Goal: Information Seeking & Learning: Learn about a topic

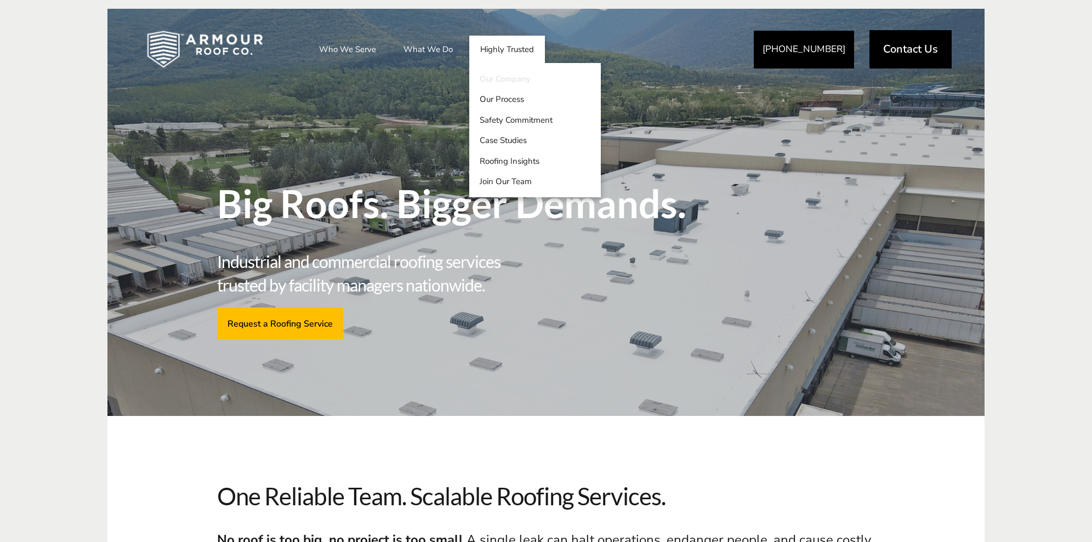
click at [503, 78] on link "Our Company" at bounding box center [535, 79] width 132 height 21
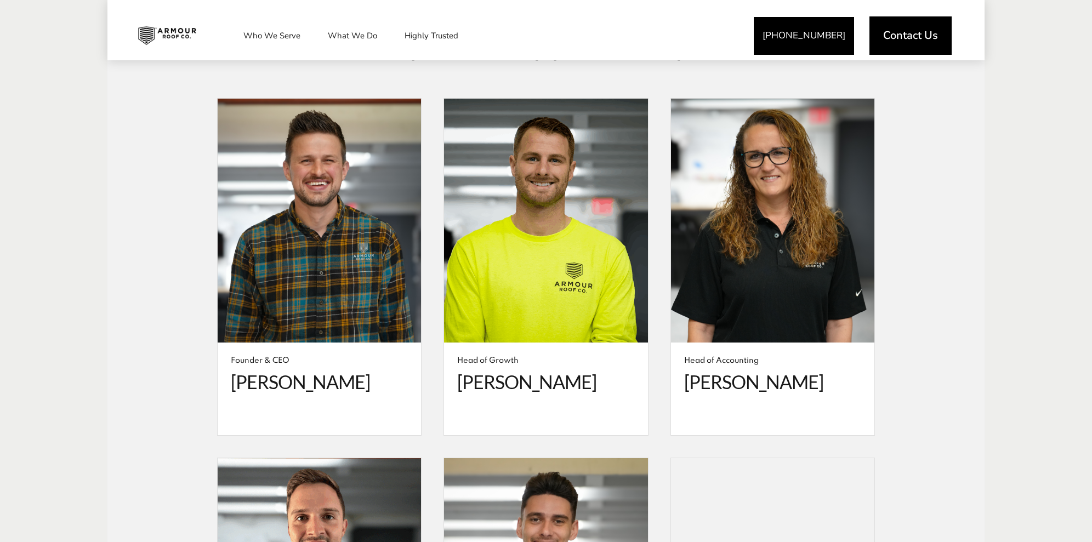
scroll to position [2066, 0]
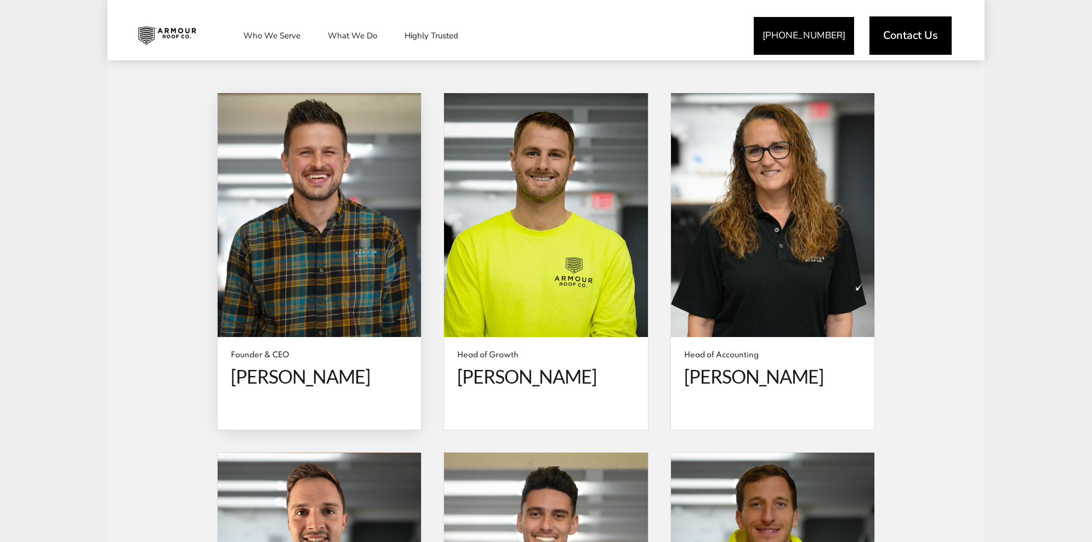
click at [271, 279] on span at bounding box center [319, 215] width 203 height 245
click at [278, 187] on span at bounding box center [319, 215] width 203 height 245
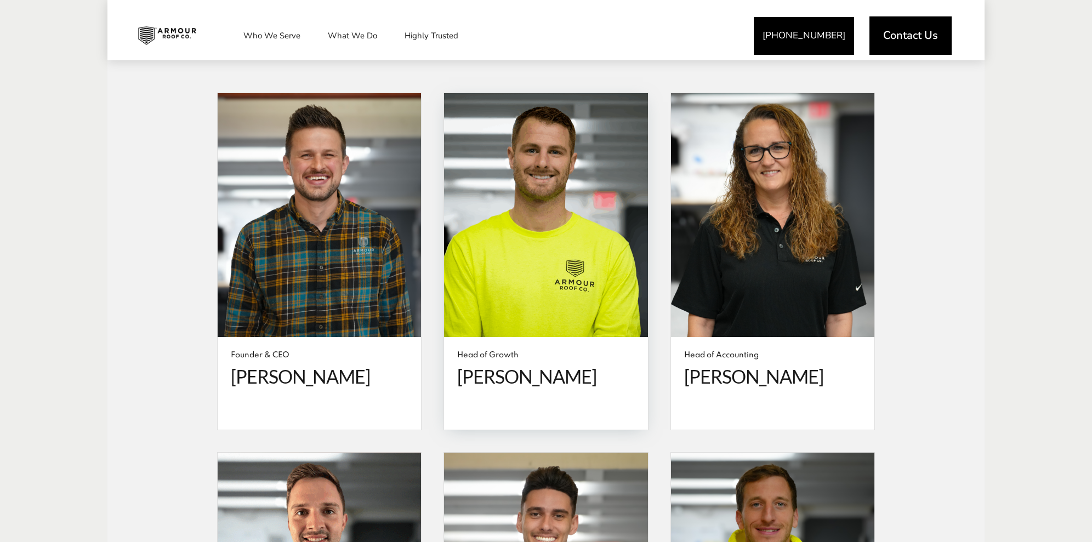
click at [531, 222] on span at bounding box center [545, 215] width 203 height 245
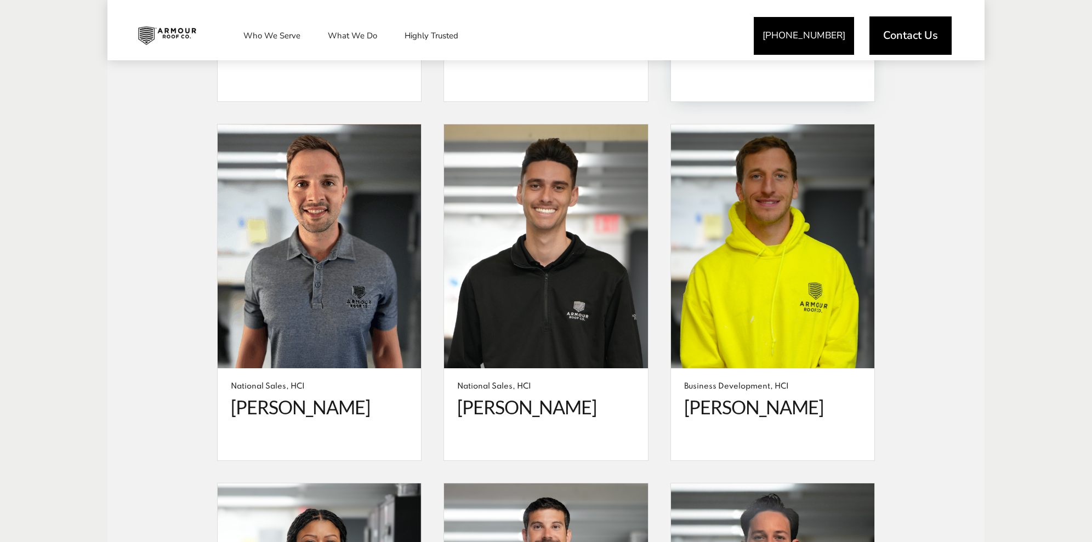
scroll to position [2924, 0]
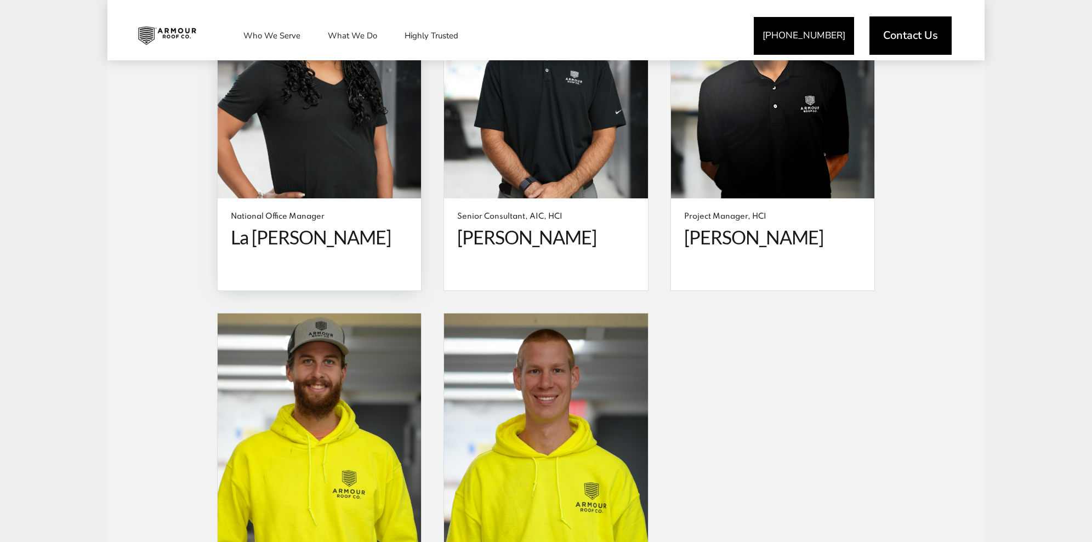
click at [296, 145] on span at bounding box center [319, 76] width 203 height 245
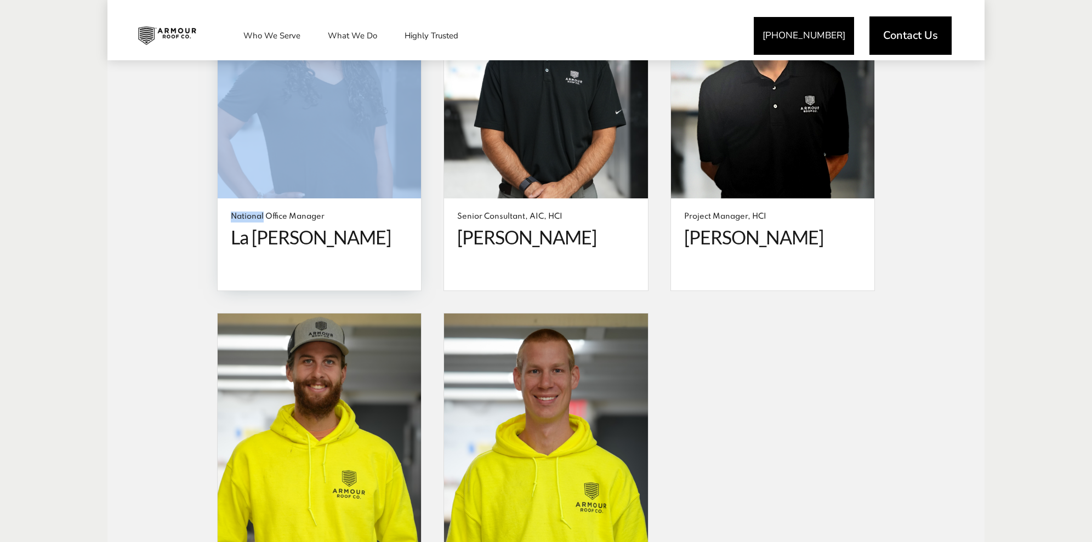
click at [296, 145] on span at bounding box center [319, 76] width 203 height 245
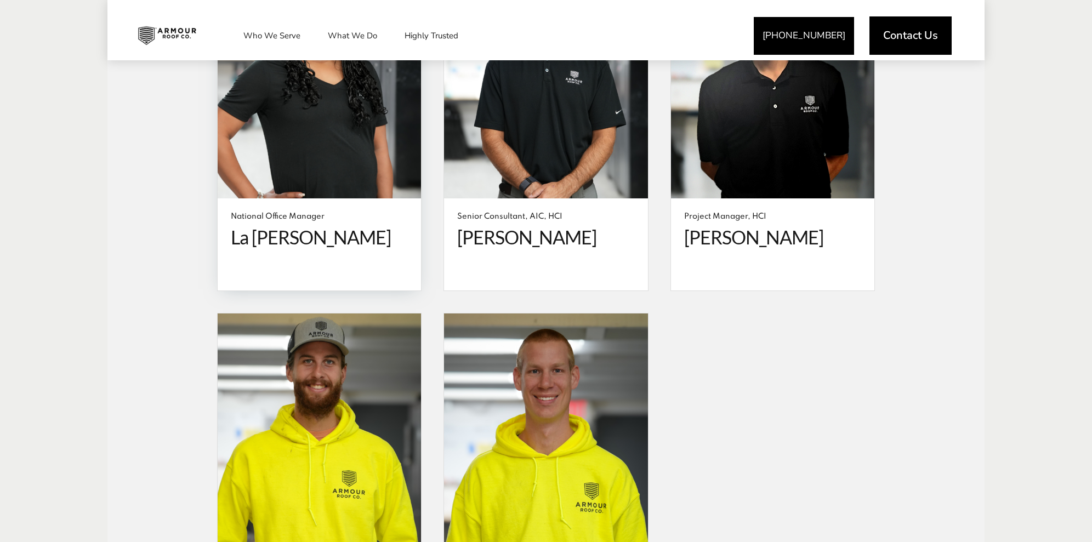
click at [290, 230] on span "La [PERSON_NAME]" at bounding box center [319, 237] width 177 height 22
drag, startPoint x: 286, startPoint y: 217, endPoint x: 220, endPoint y: 209, distance: 66.2
click at [285, 226] on span "La [PERSON_NAME]" at bounding box center [319, 237] width 177 height 22
drag, startPoint x: 219, startPoint y: 209, endPoint x: 226, endPoint y: 207, distance: 7.5
click at [220, 209] on div "National Office Manager La [PERSON_NAME]" at bounding box center [319, 244] width 203 height 92
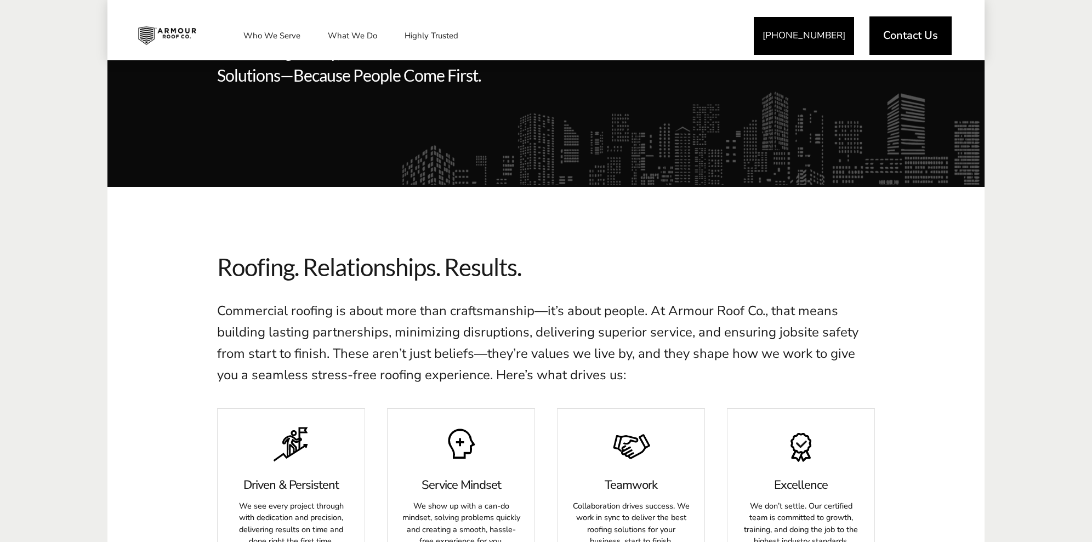
scroll to position [0, 0]
